Goal: Transaction & Acquisition: Purchase product/service

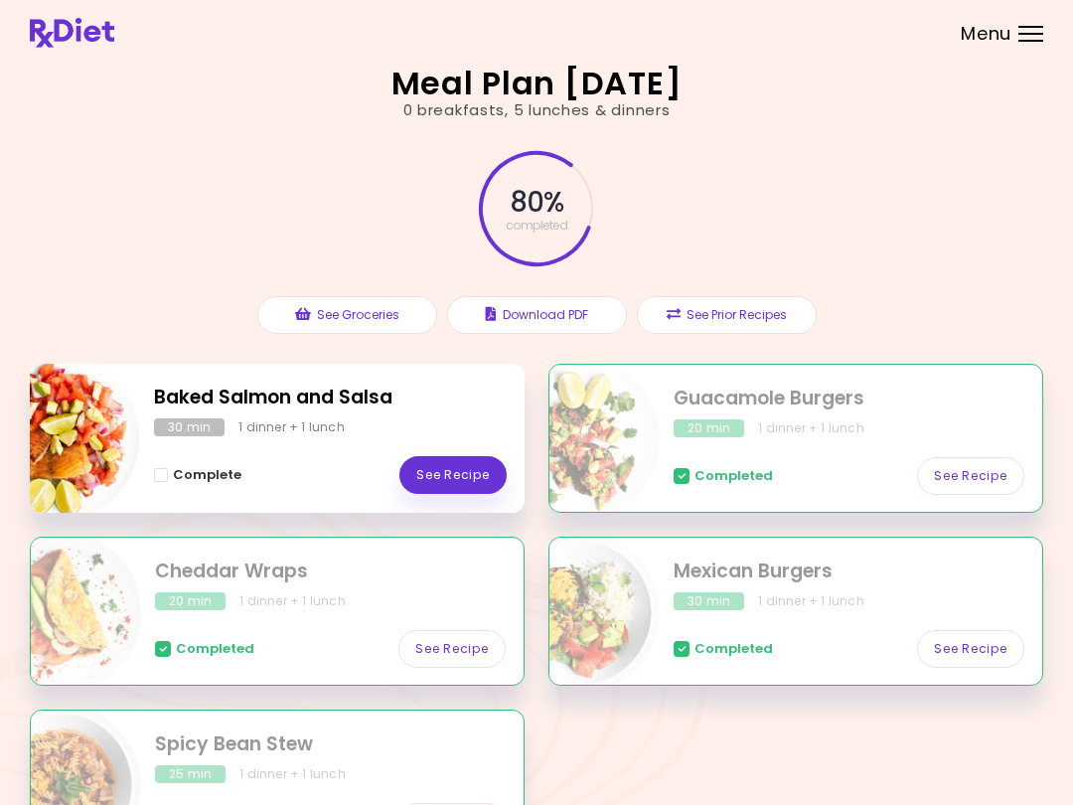
click at [466, 477] on link "See Recipe" at bounding box center [452, 475] width 107 height 38
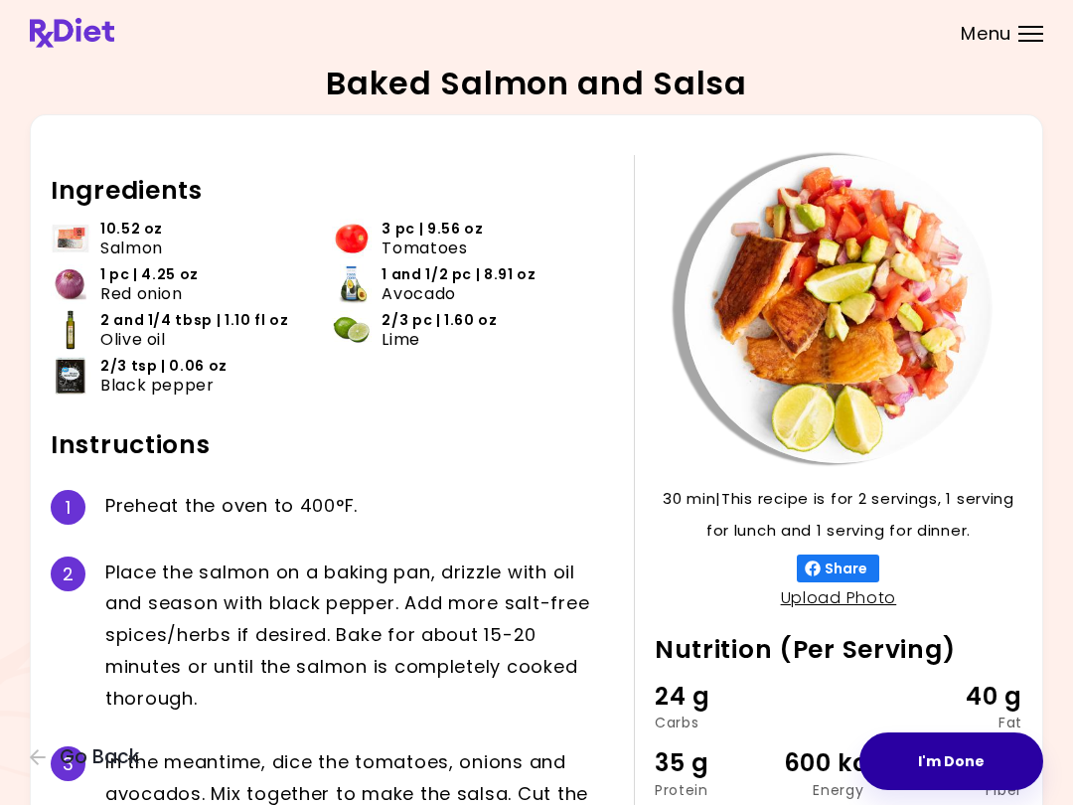
click at [964, 759] on button "I'm Done" at bounding box center [952, 761] width 184 height 58
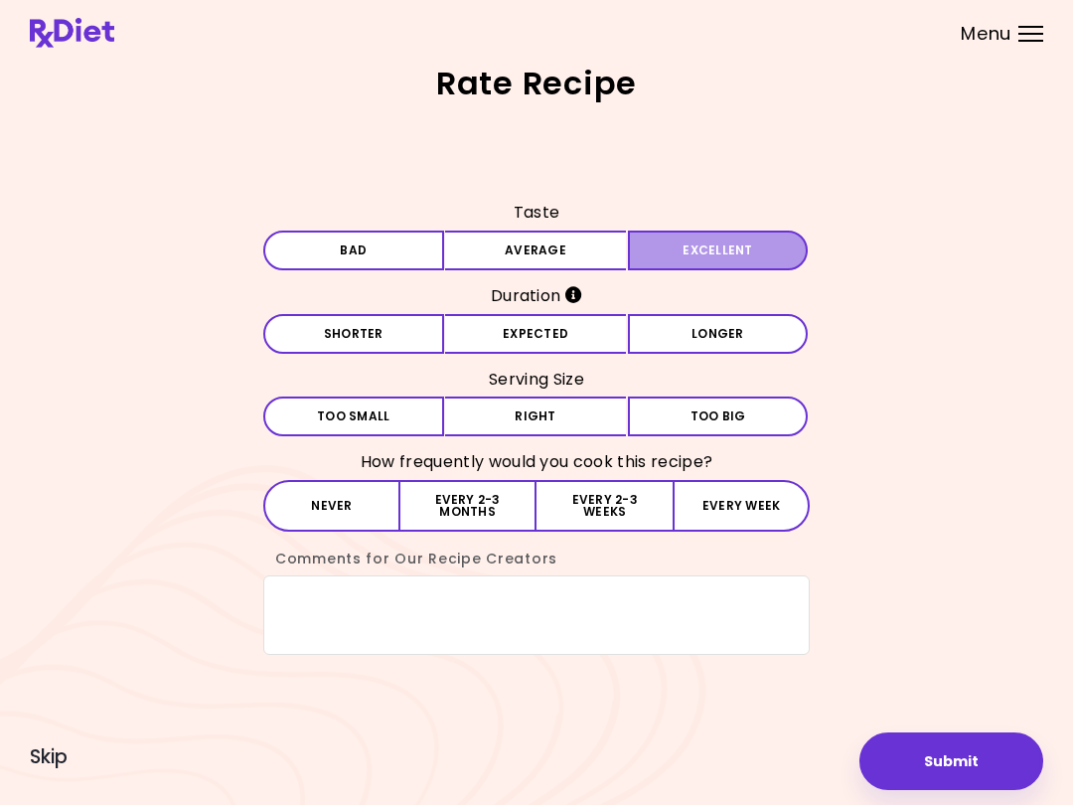
click at [732, 242] on button "Excellent" at bounding box center [718, 251] width 181 height 40
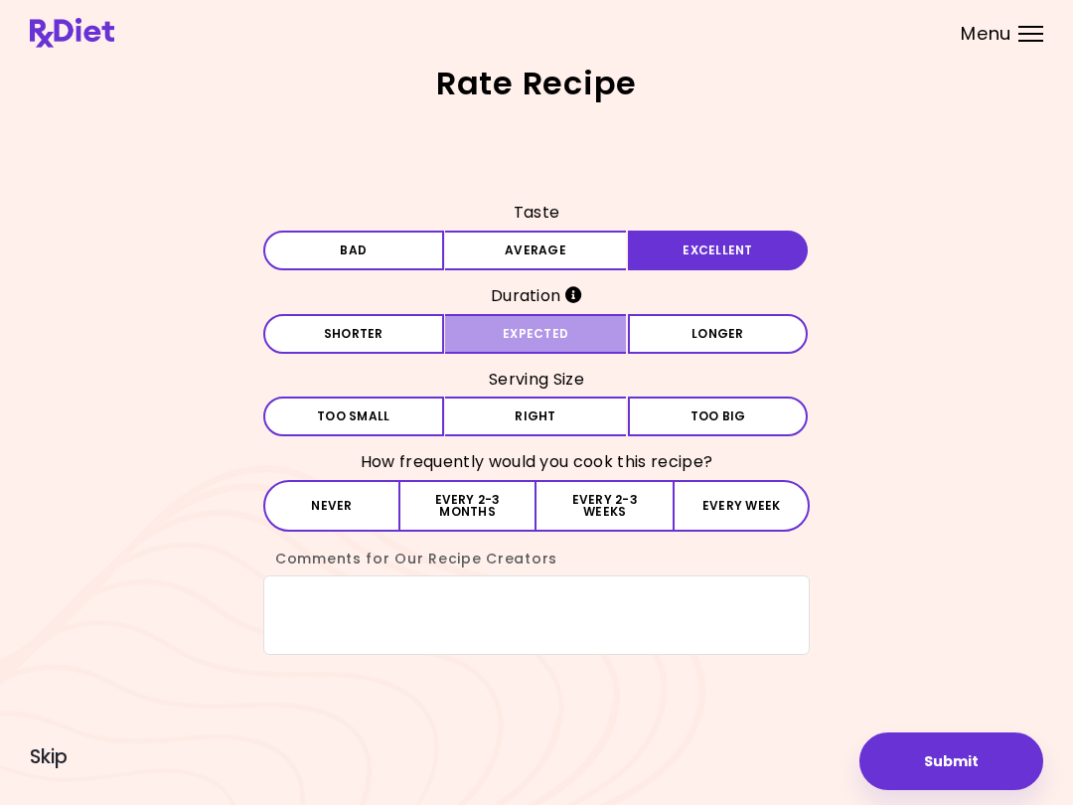
click at [575, 336] on button "Expected" at bounding box center [535, 334] width 181 height 40
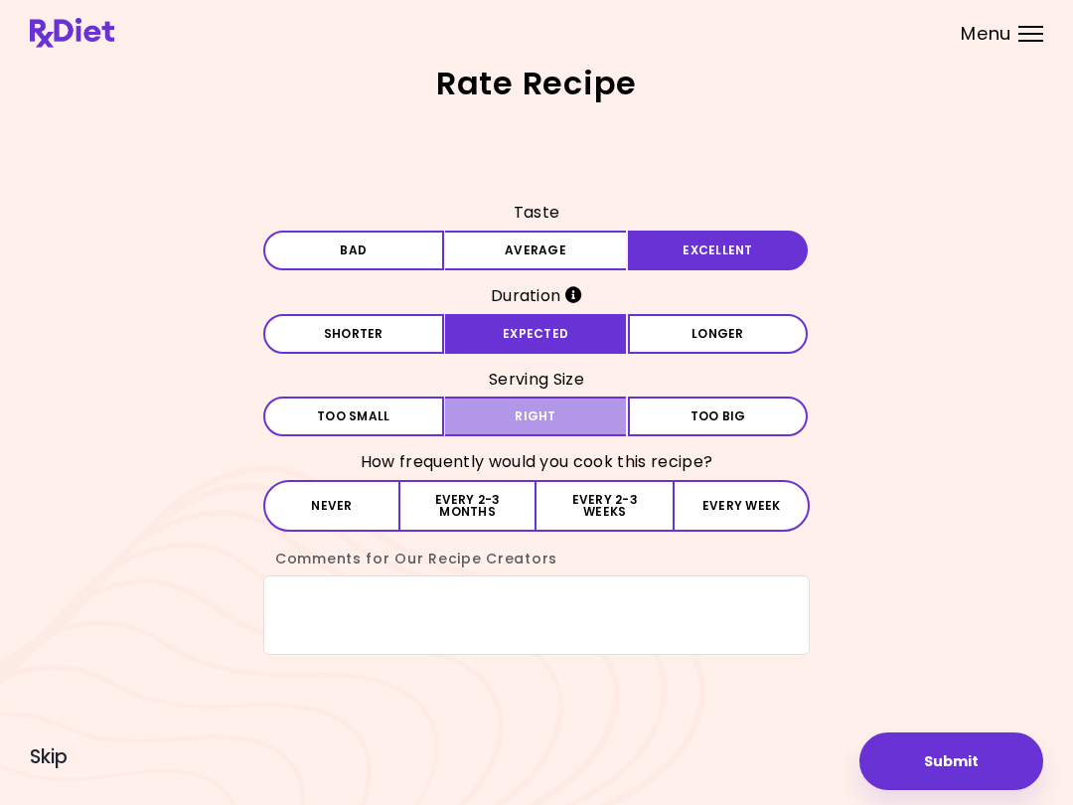
click at [571, 424] on button "Right" at bounding box center [535, 417] width 181 height 40
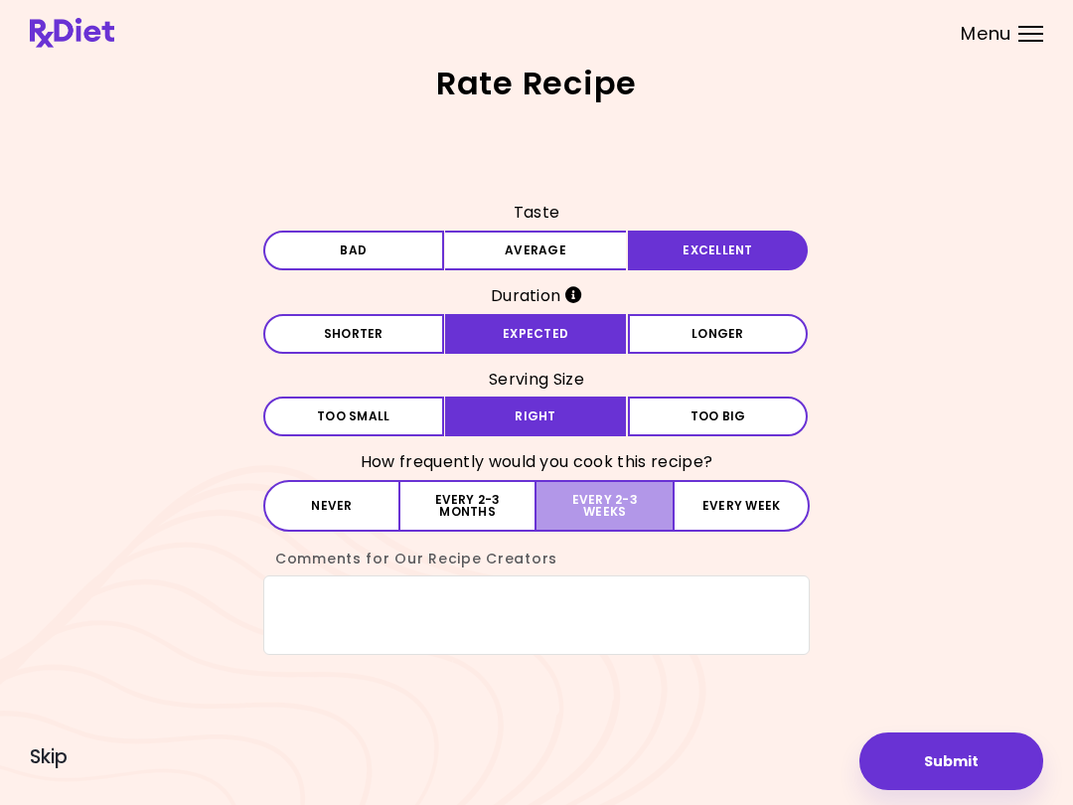
click at [621, 503] on button "Every 2-3 weeks" at bounding box center [605, 506] width 136 height 52
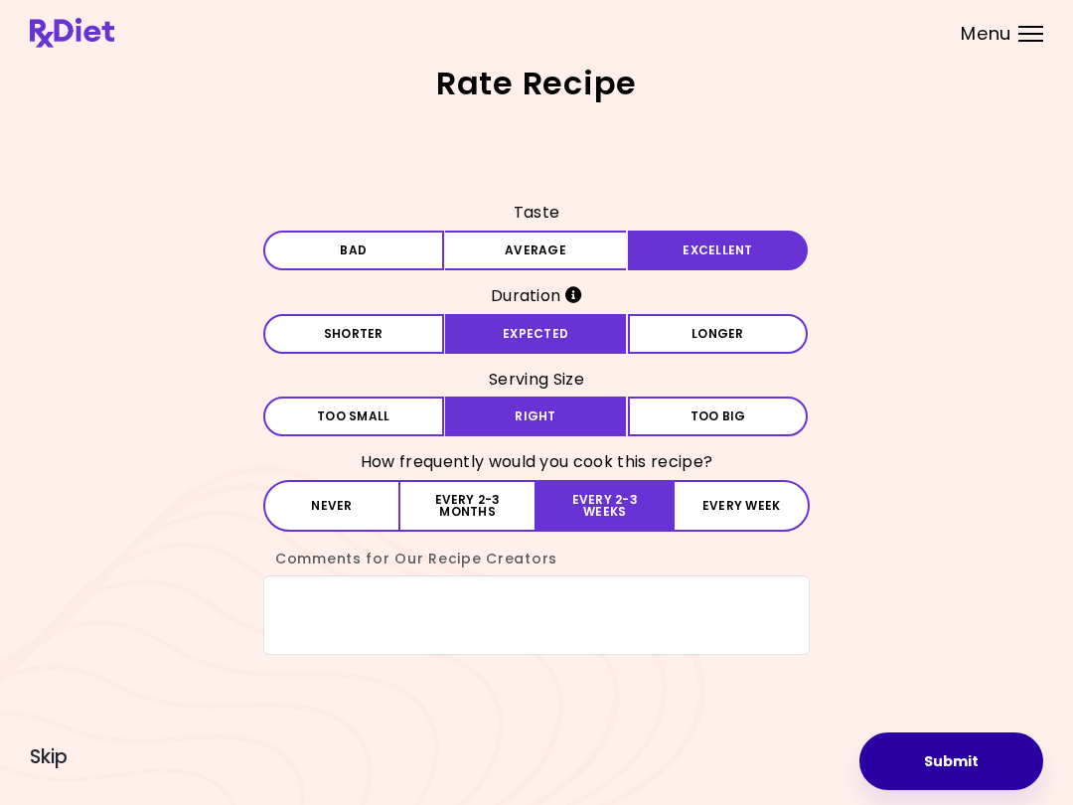
click at [950, 771] on button "Submit" at bounding box center [952, 761] width 184 height 58
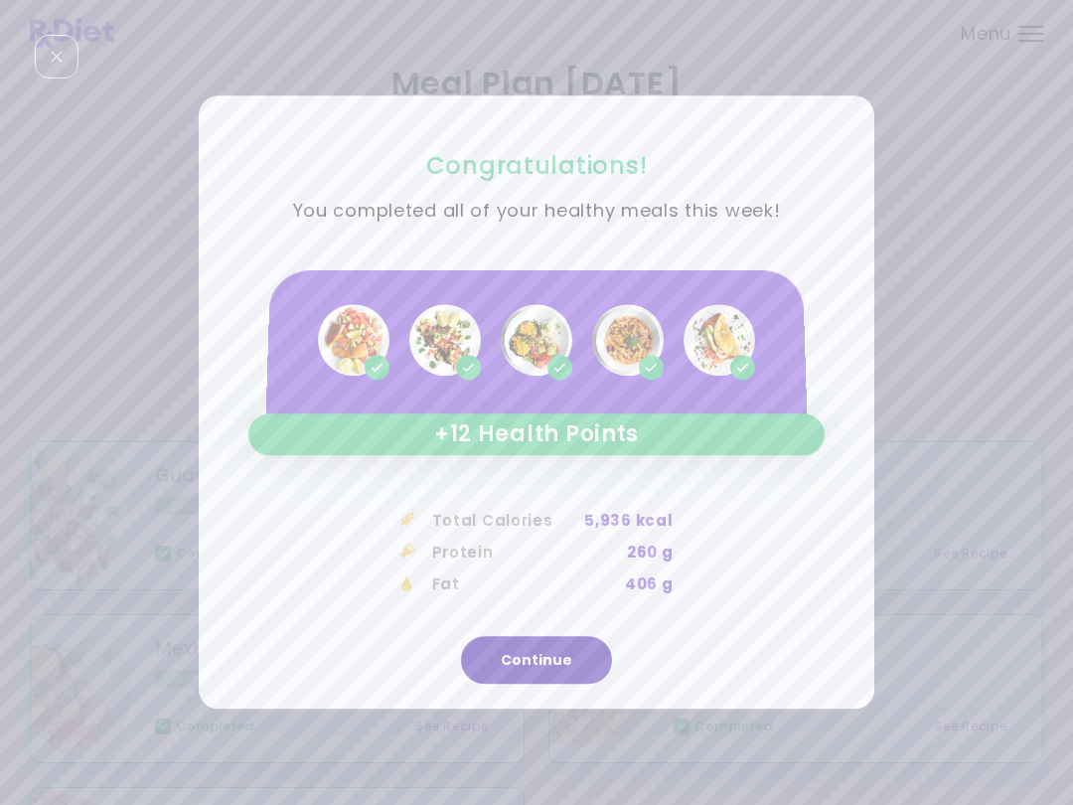
click at [567, 654] on button "Continue" at bounding box center [536, 661] width 151 height 48
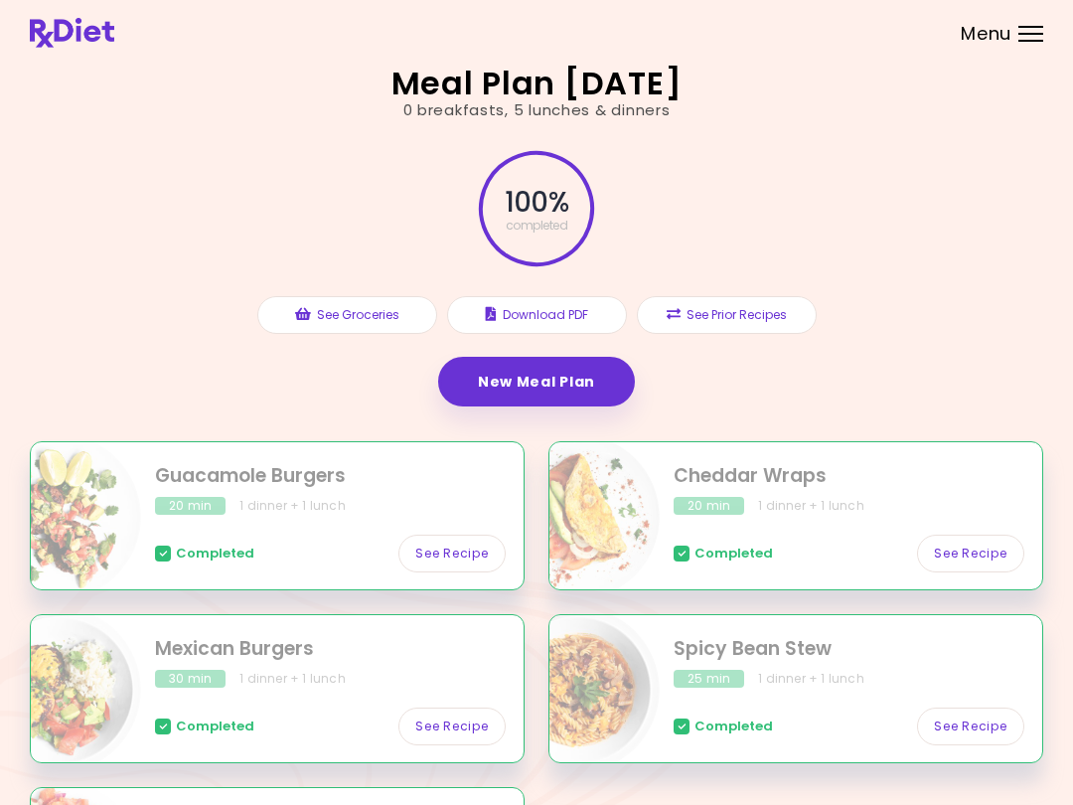
click at [569, 388] on link "New Meal Plan" at bounding box center [536, 382] width 197 height 50
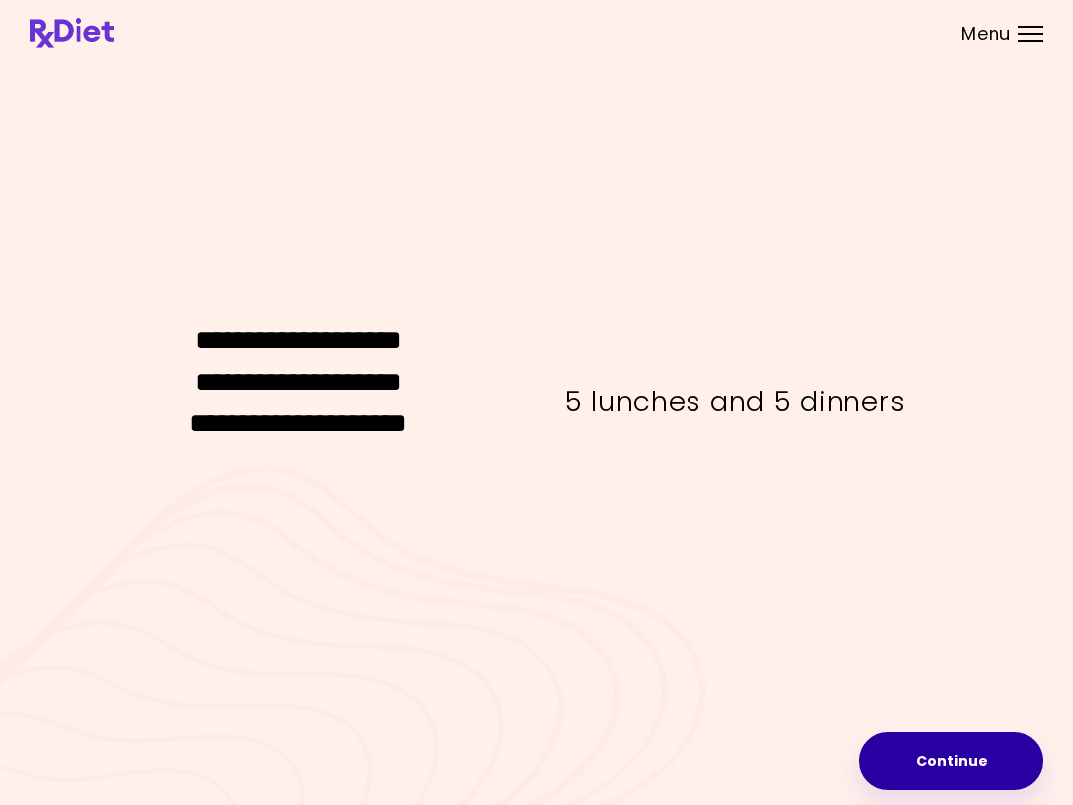
click at [961, 761] on button "Continue" at bounding box center [952, 761] width 184 height 58
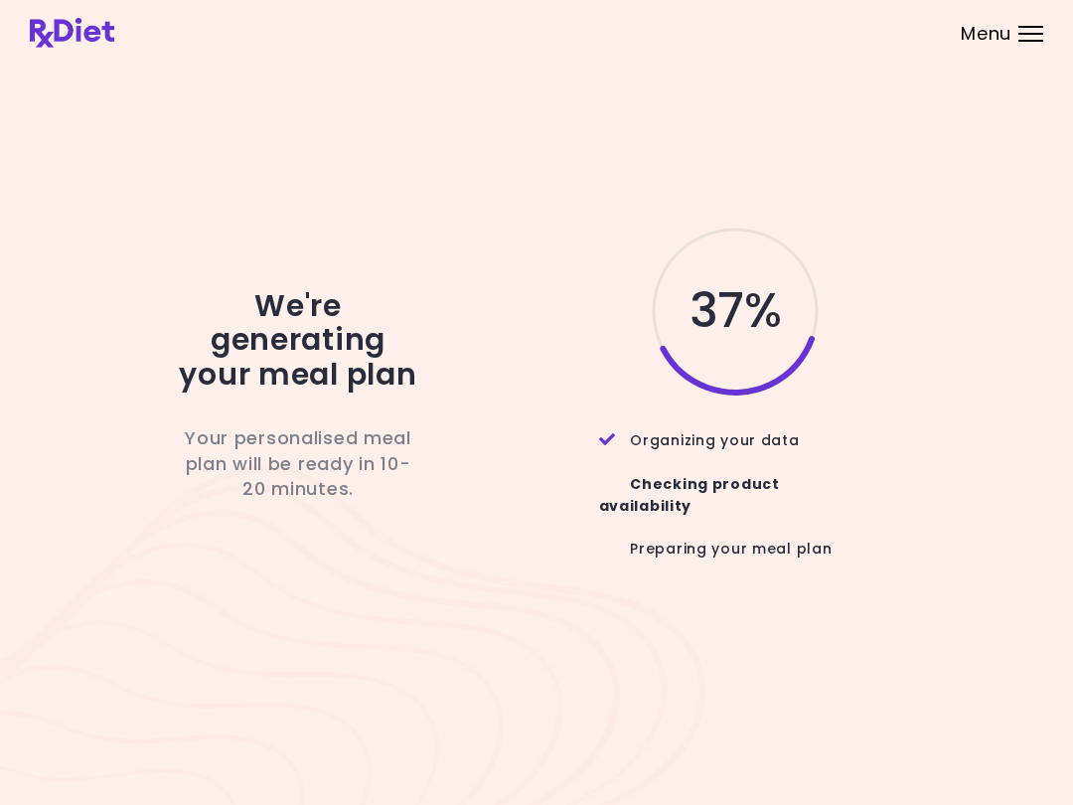
click at [951, 535] on div "37 % Organizing your data Checking product availability Preparing your meal plan" at bounding box center [720, 402] width 477 height 357
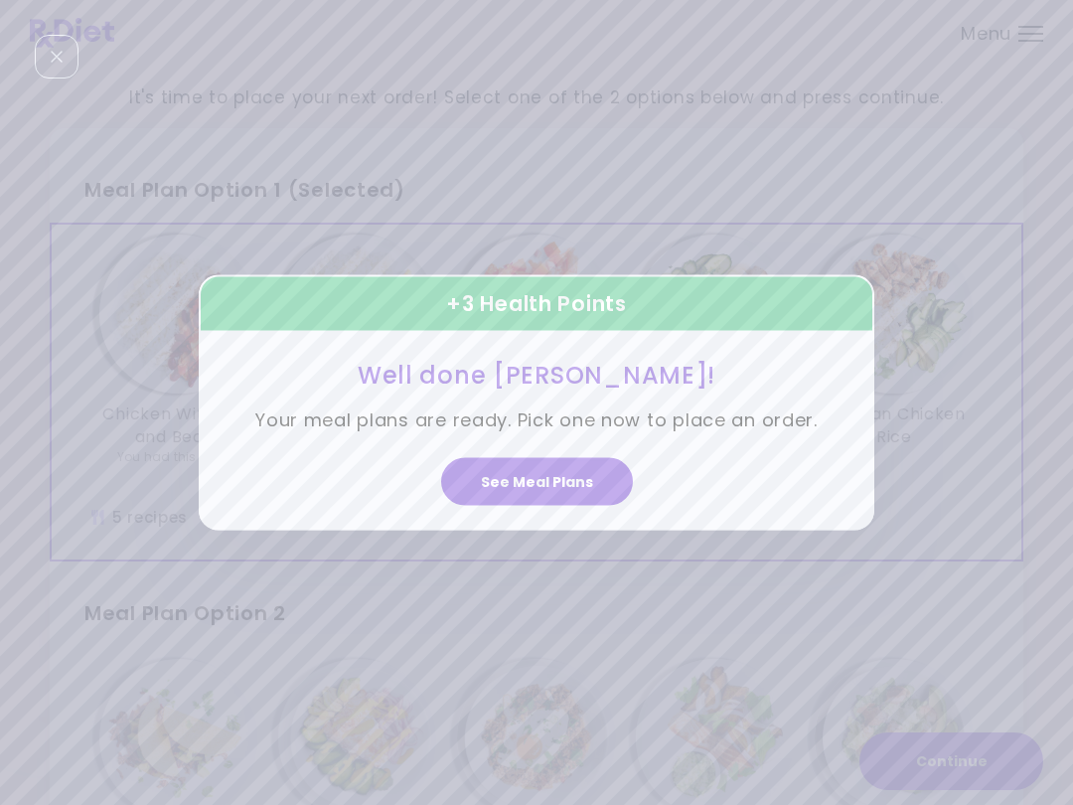
click at [578, 474] on button "See Meal Plans" at bounding box center [537, 481] width 192 height 48
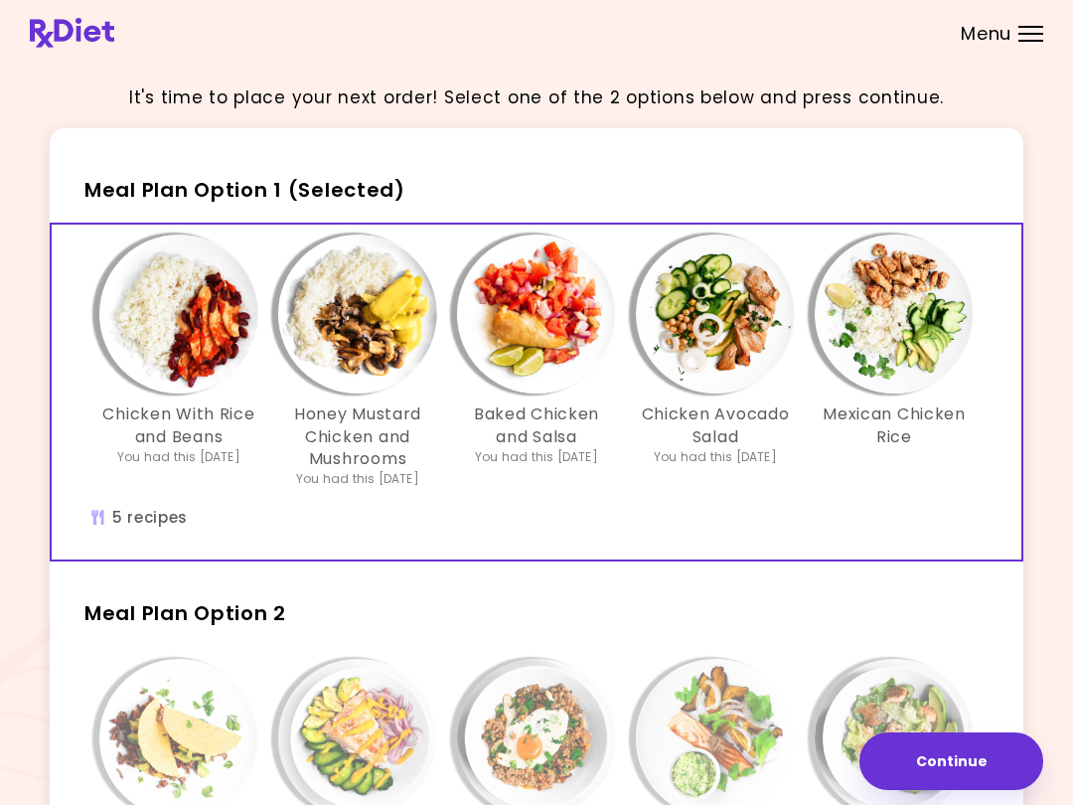
click at [384, 307] on img "Info - Honey Mustard Chicken and Mushrooms - Meal Plan Option 1 (Selected)" at bounding box center [357, 314] width 159 height 159
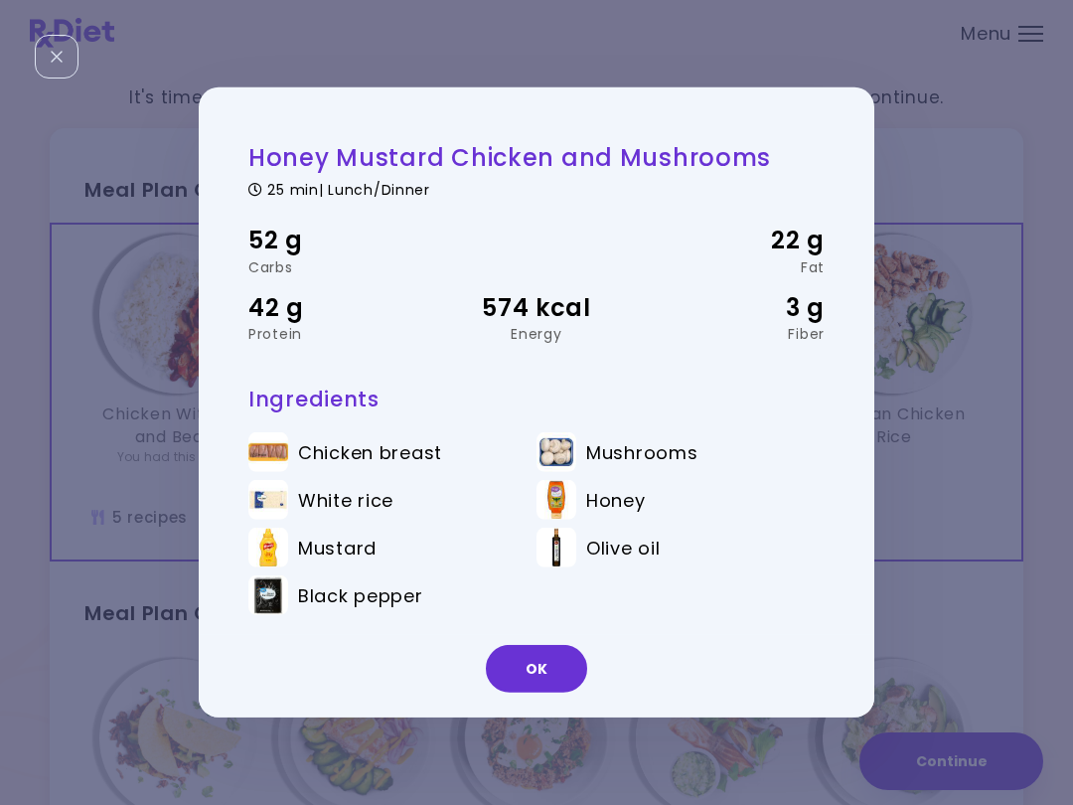
click at [562, 662] on button "OK" at bounding box center [536, 669] width 101 height 48
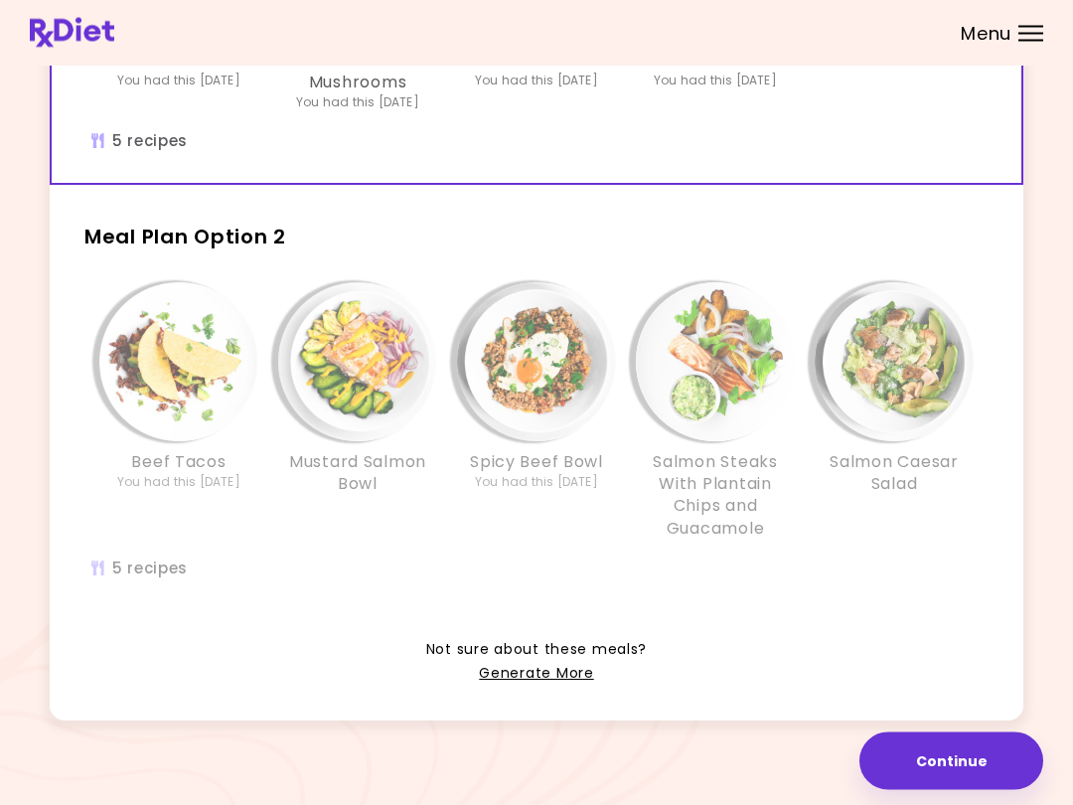
scroll to position [378, 0]
click at [323, 523] on div "Mustard Salmon Bowl" at bounding box center [357, 410] width 179 height 258
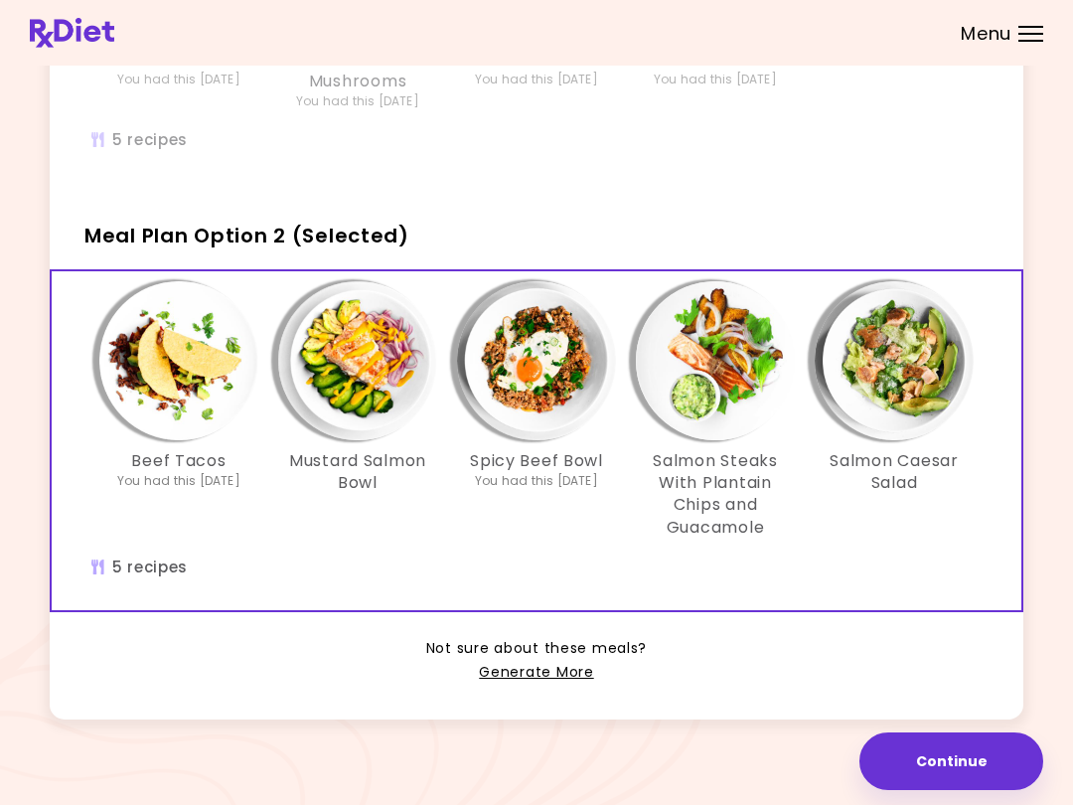
click at [203, 390] on img "Info - Beef Tacos - Meal Plan Option 2 (Selected)" at bounding box center [178, 360] width 159 height 159
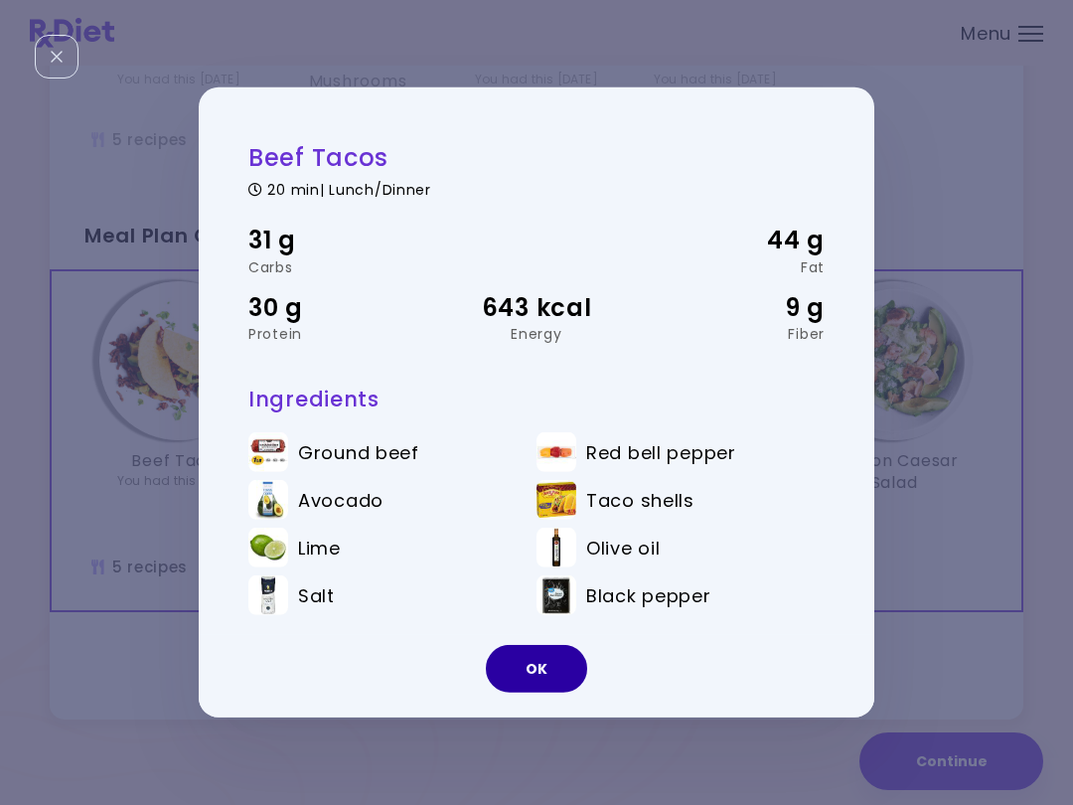
click at [555, 665] on button "OK" at bounding box center [536, 669] width 101 height 48
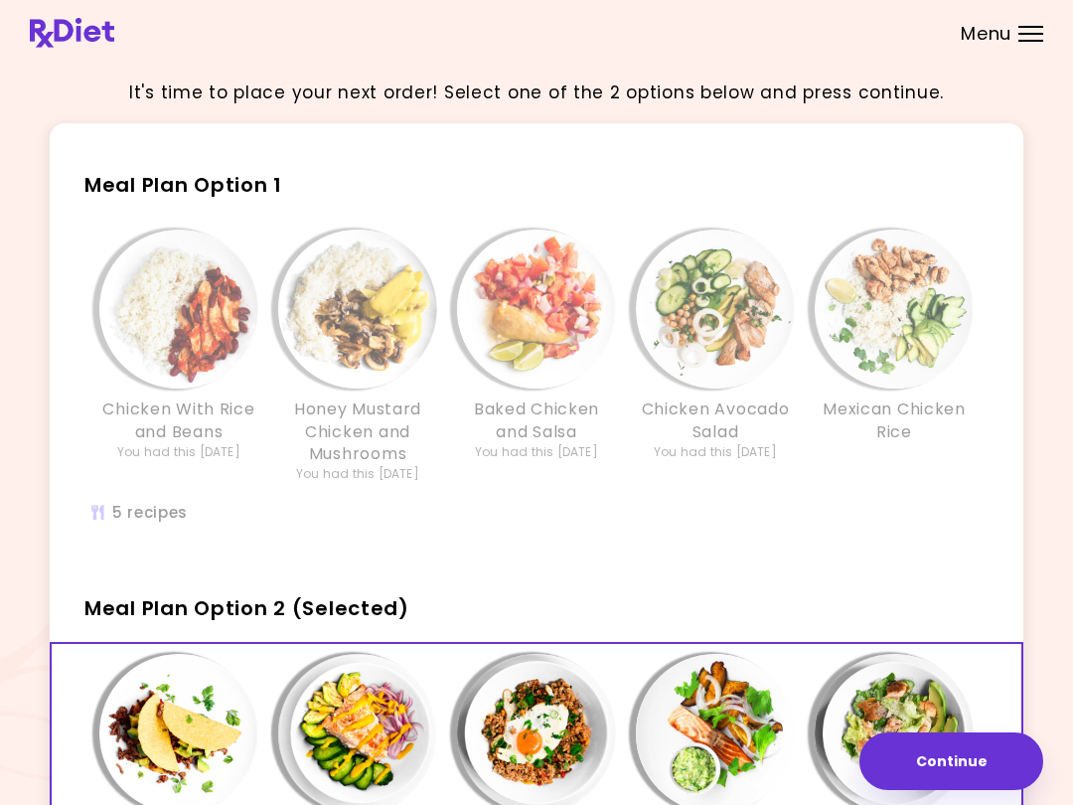
scroll to position [0, 0]
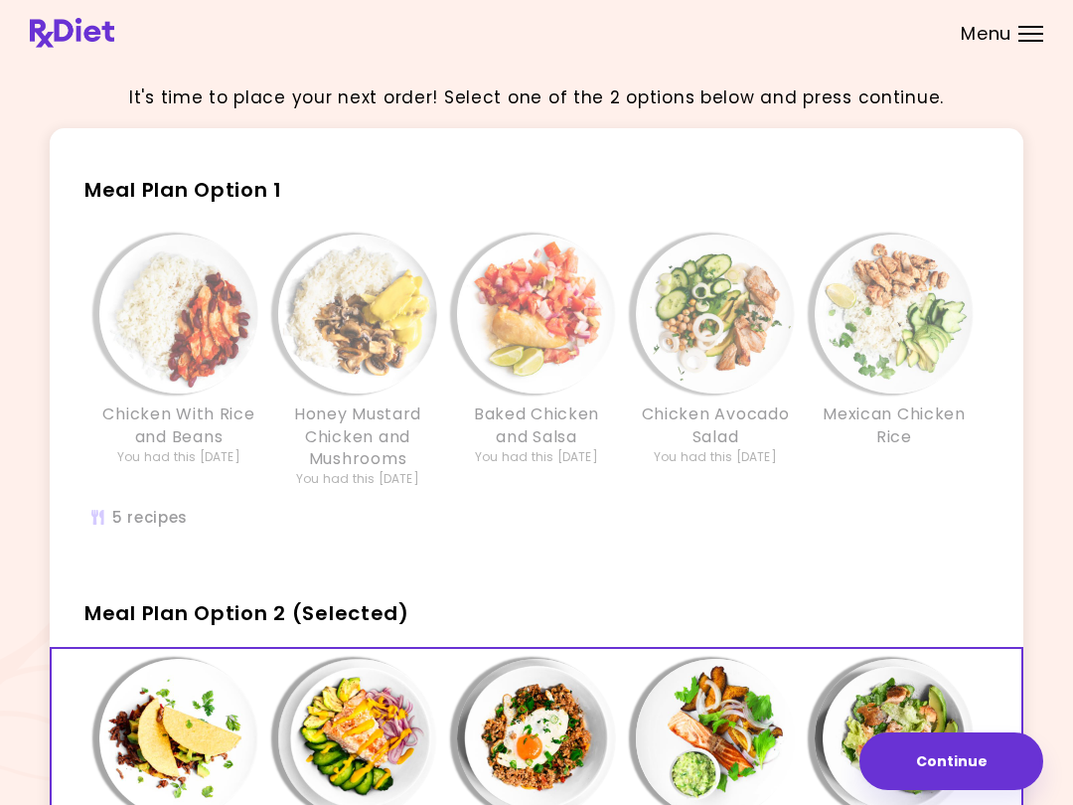
click at [797, 226] on div "Chicken With Rice and Beans You had this [DATE] Honey Mustard Chicken and Mushr…" at bounding box center [537, 392] width 954 height 335
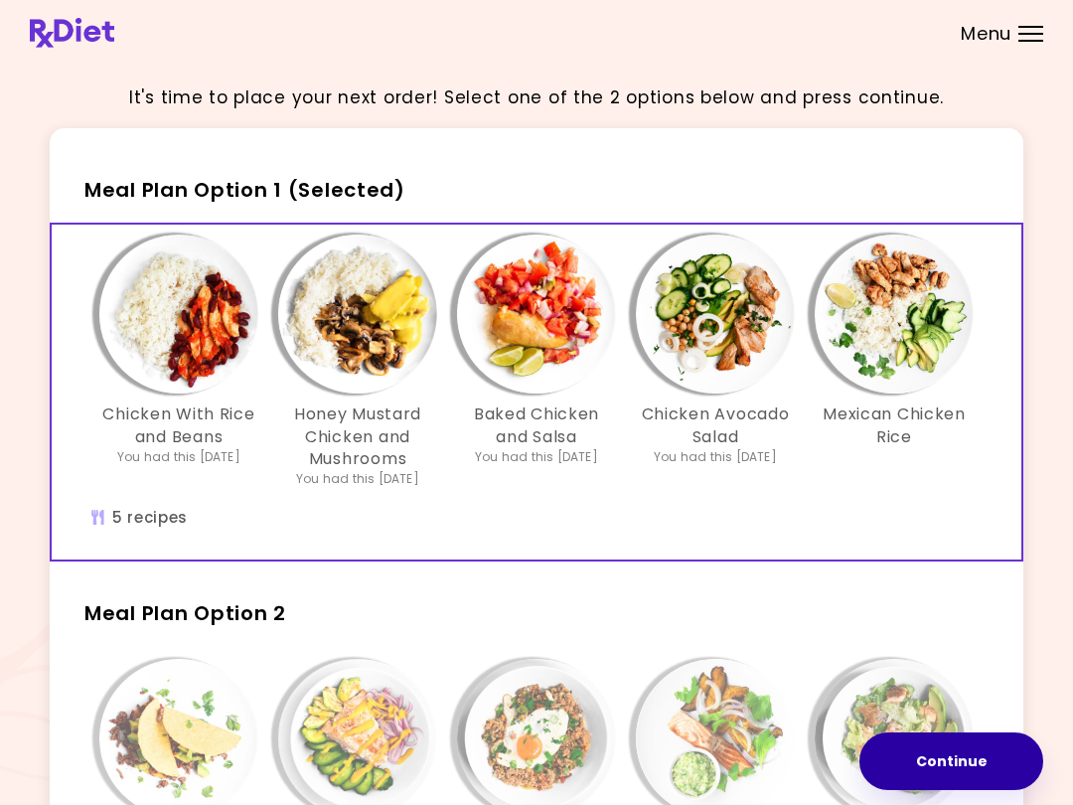
click at [964, 760] on button "Continue" at bounding box center [952, 761] width 184 height 58
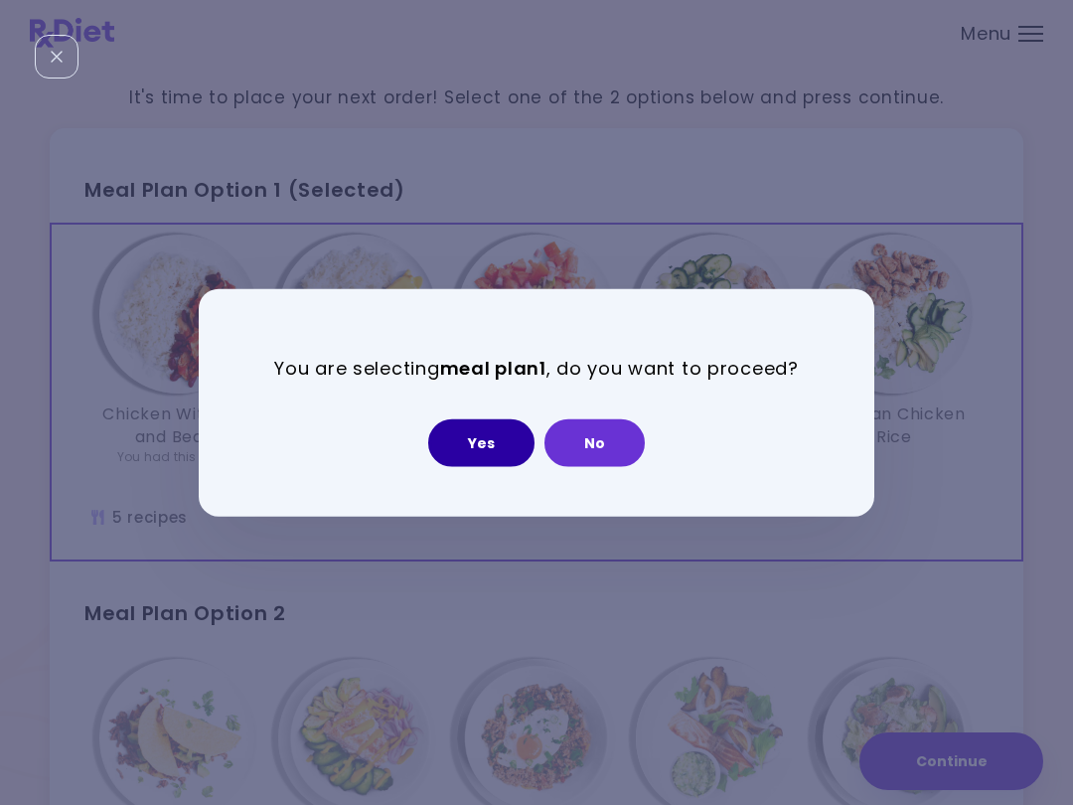
click at [502, 429] on button "Yes" at bounding box center [481, 442] width 106 height 48
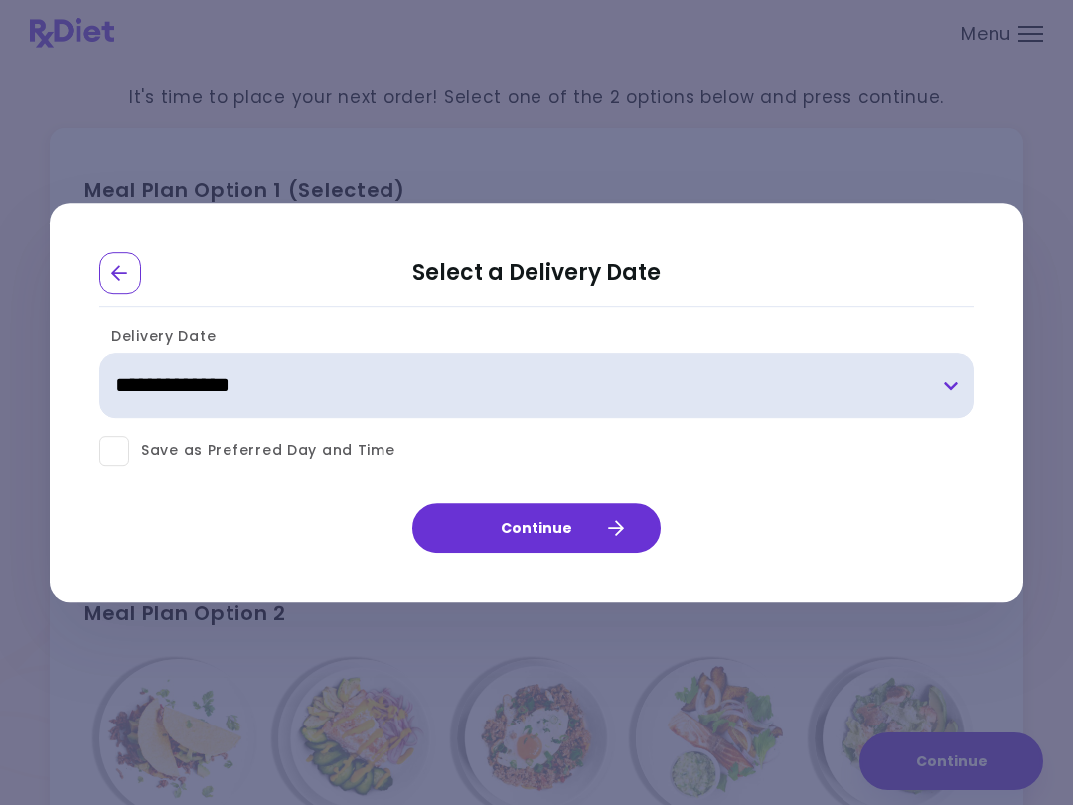
click at [948, 384] on select "**********" at bounding box center [536, 386] width 875 height 66
select select "**********"
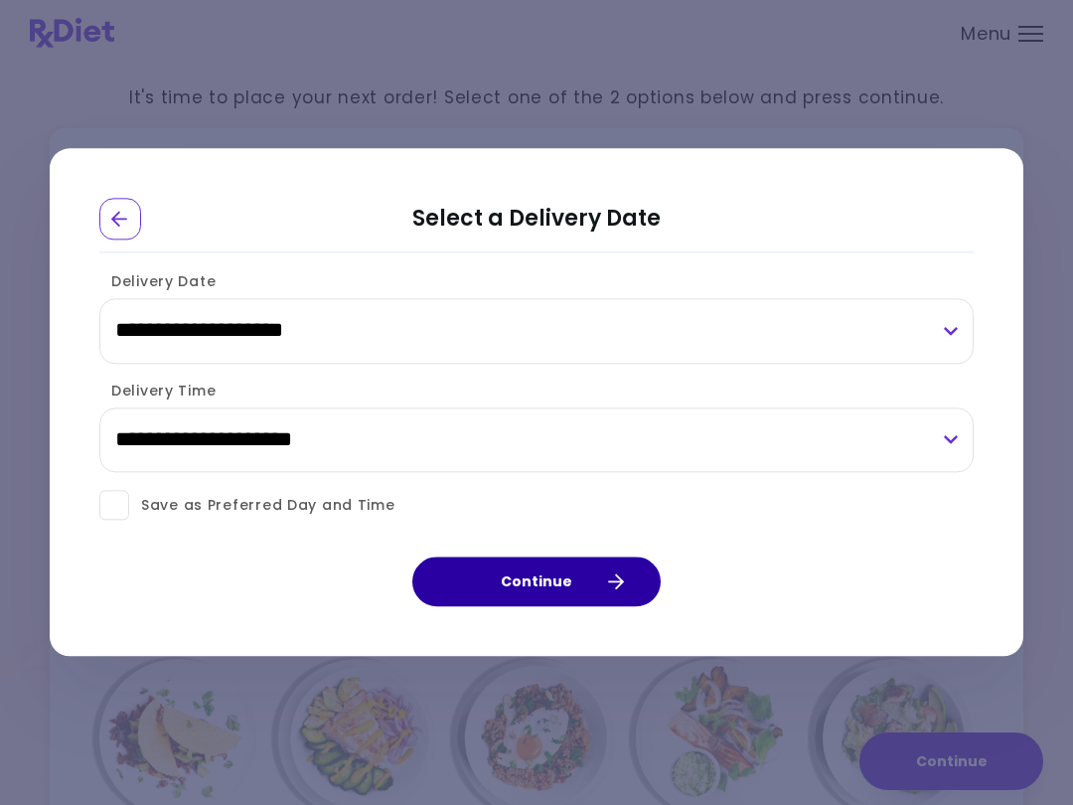
click at [610, 579] on icon "button" at bounding box center [616, 582] width 16 height 16
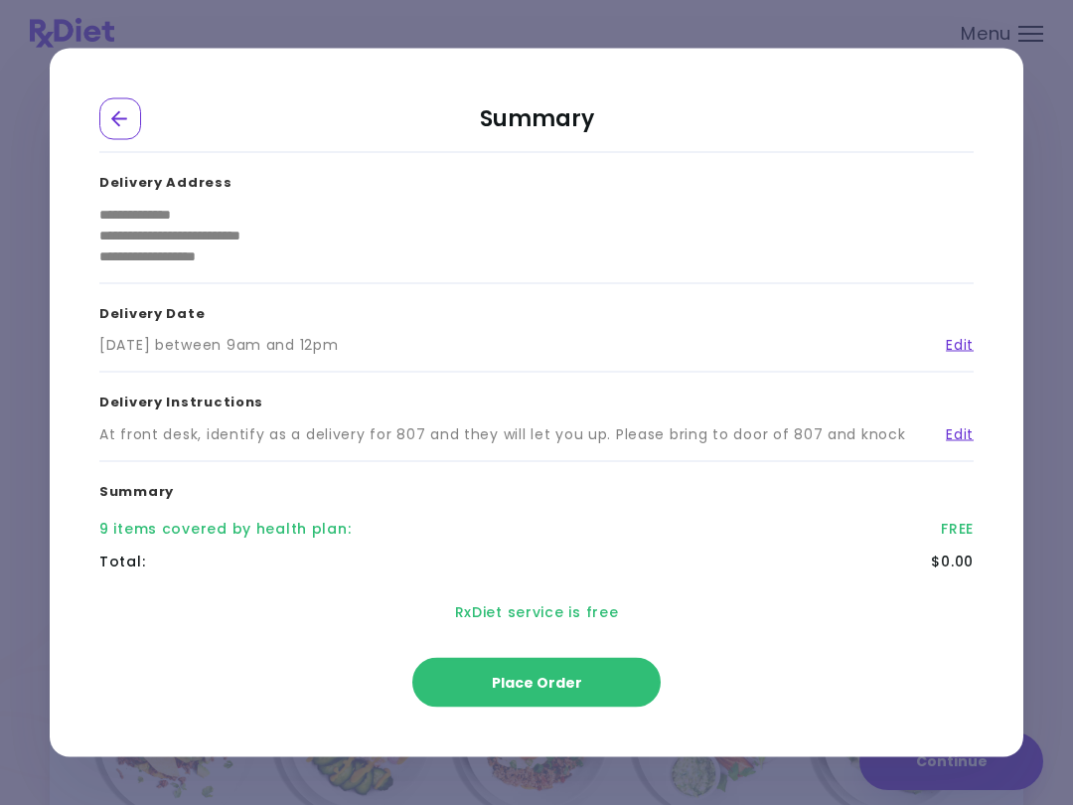
click at [606, 675] on button "Place Order" at bounding box center [536, 683] width 248 height 50
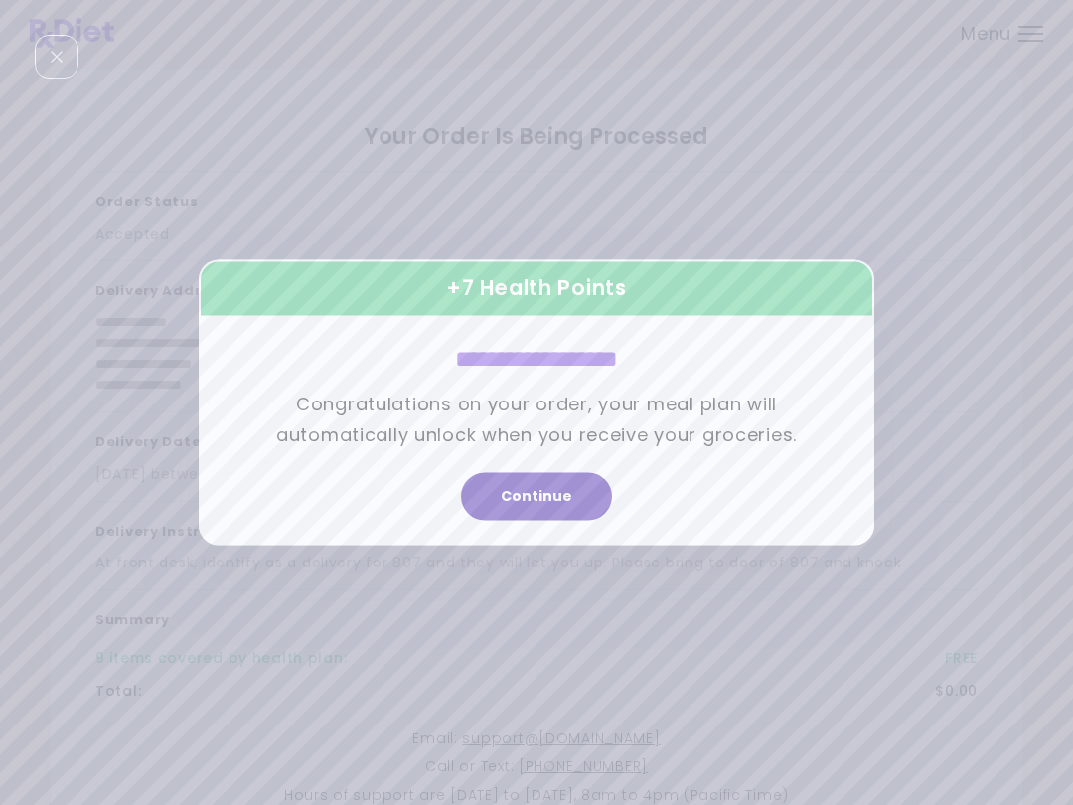
click at [561, 489] on button "Continue" at bounding box center [536, 497] width 151 height 48
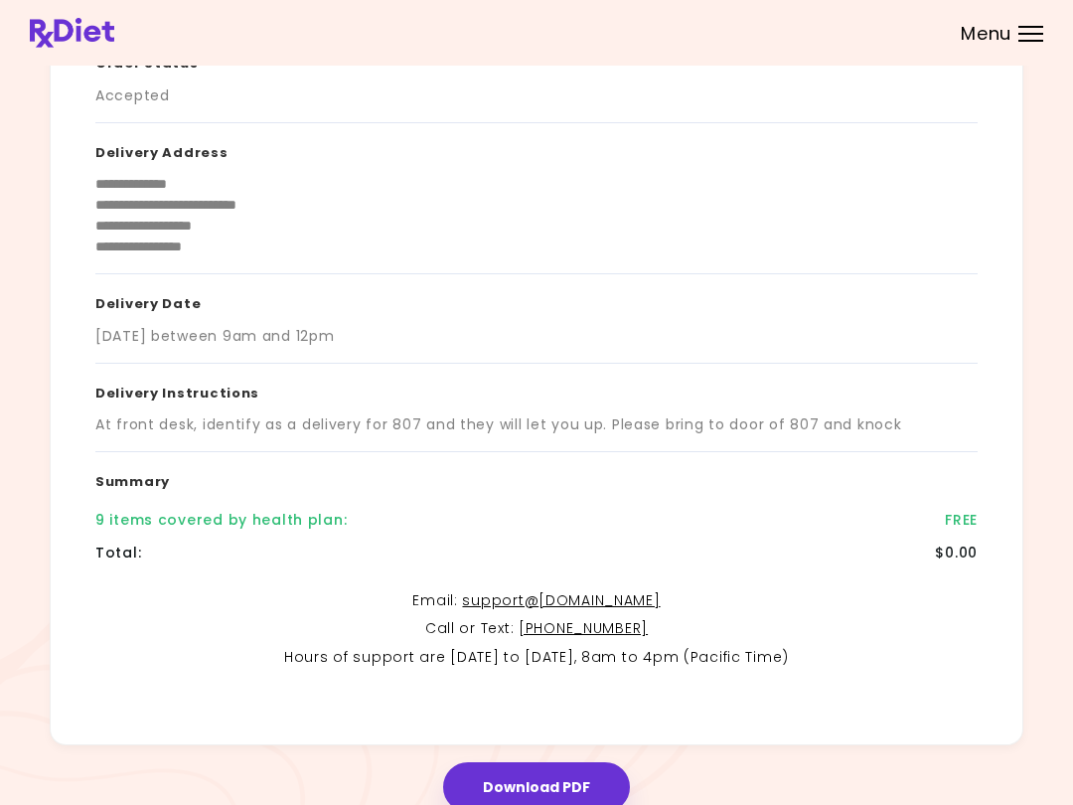
scroll to position [208, 0]
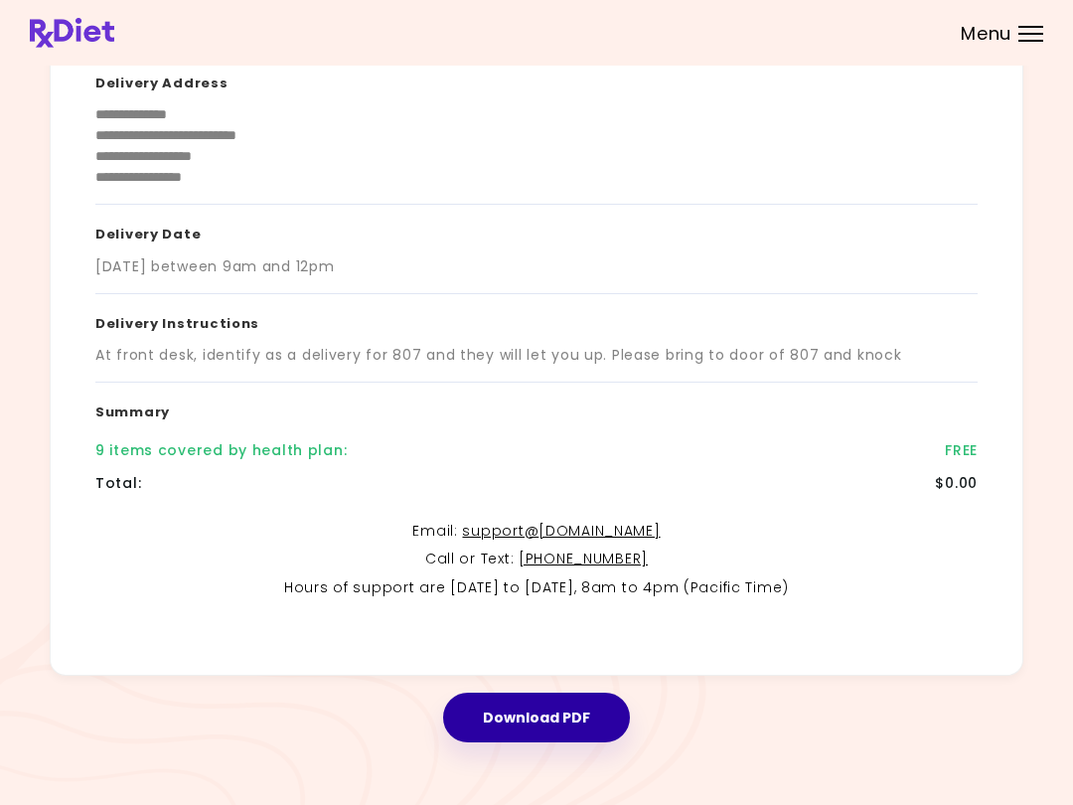
click at [584, 707] on button "Download PDF" at bounding box center [536, 718] width 187 height 50
